Goal: Task Accomplishment & Management: Use online tool/utility

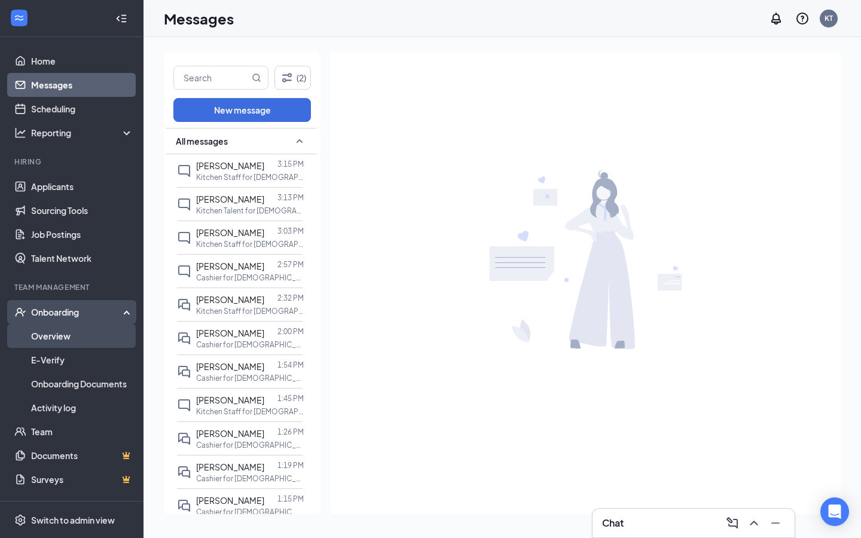
click at [34, 341] on link "Overview" at bounding box center [82, 336] width 102 height 24
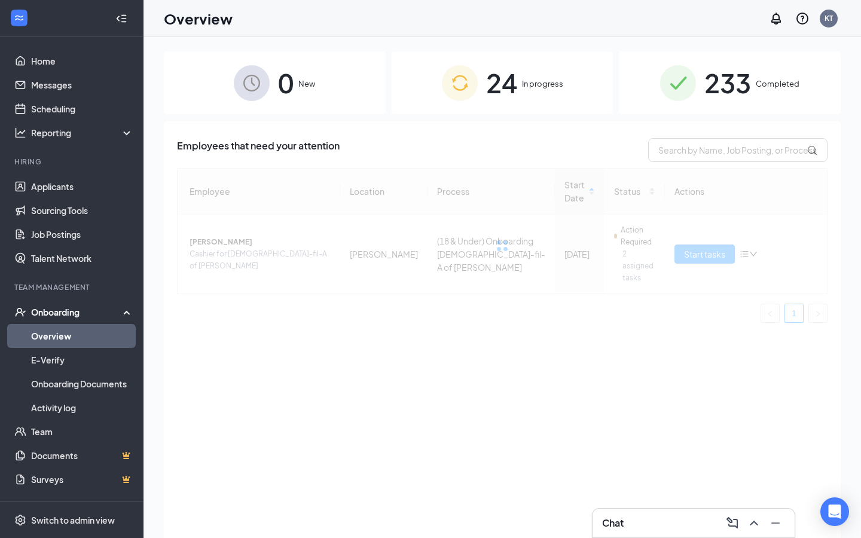
click at [507, 86] on span "24" at bounding box center [501, 82] width 31 height 41
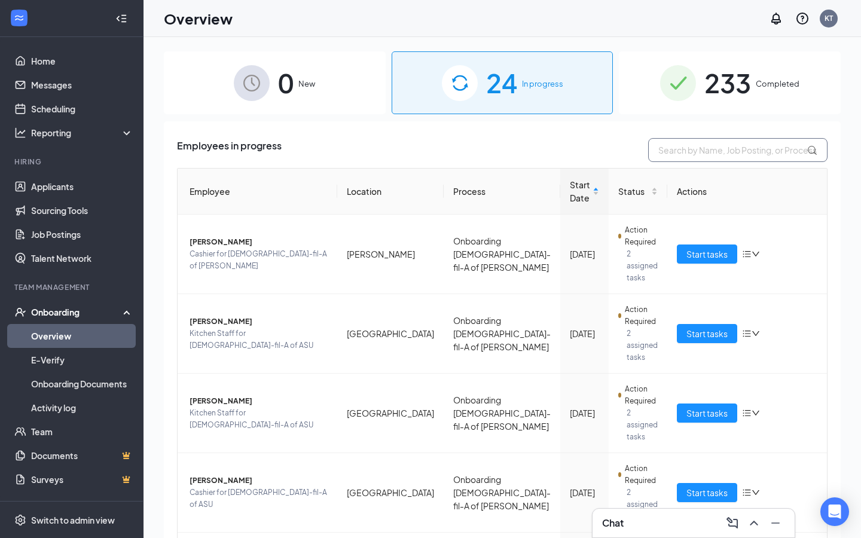
click at [685, 144] on input "text" at bounding box center [737, 150] width 179 height 24
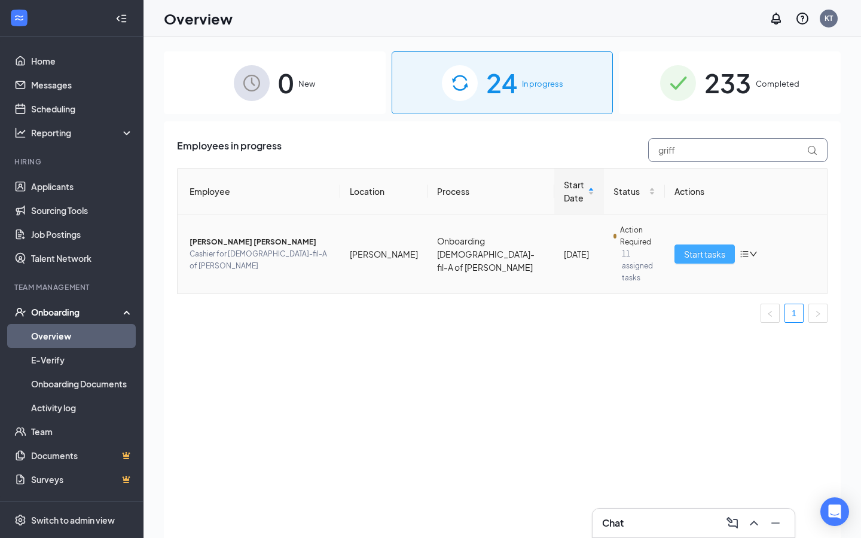
type input "griff"
click at [721, 248] on span "Start tasks" at bounding box center [704, 254] width 41 height 13
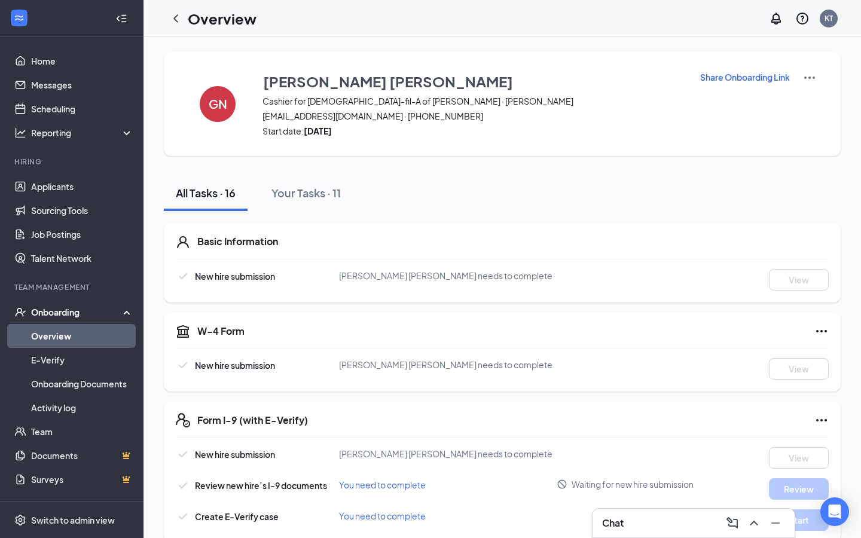
click at [120, 334] on link "Overview" at bounding box center [82, 336] width 102 height 24
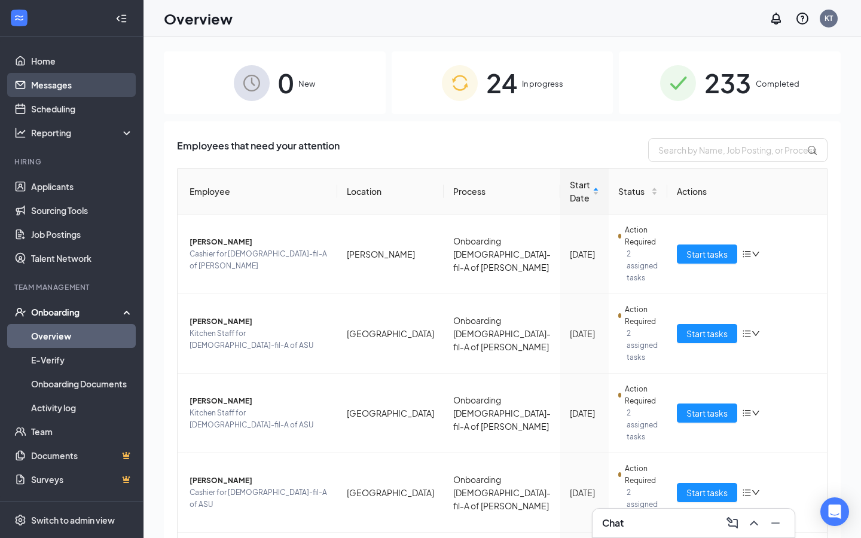
click at [94, 87] on link "Messages" at bounding box center [82, 85] width 102 height 24
